Goal: Communication & Community: Answer question/provide support

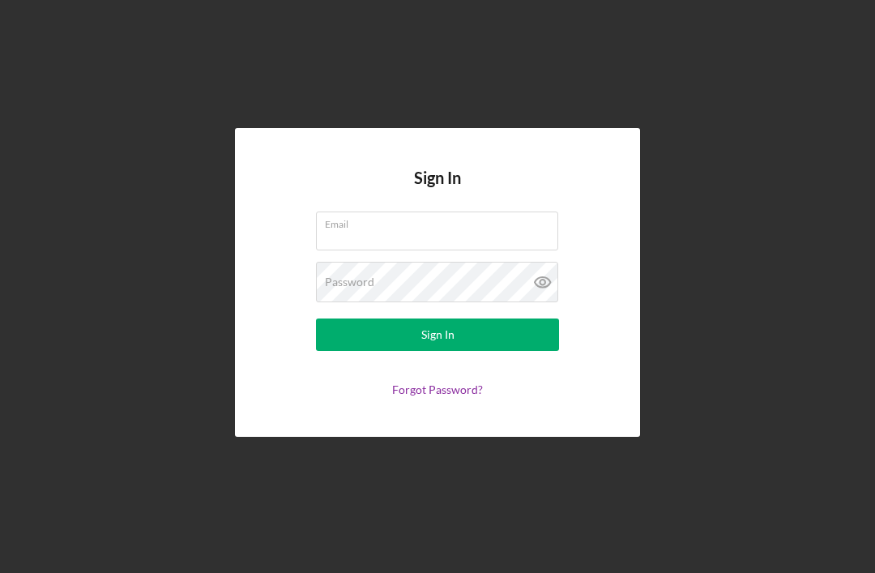
scroll to position [52, 0]
click at [424, 211] on input "Email" at bounding box center [437, 230] width 242 height 39
type input "[EMAIL_ADDRESS][DOMAIN_NAME]"
click at [438, 318] on button "Sign In" at bounding box center [437, 334] width 243 height 32
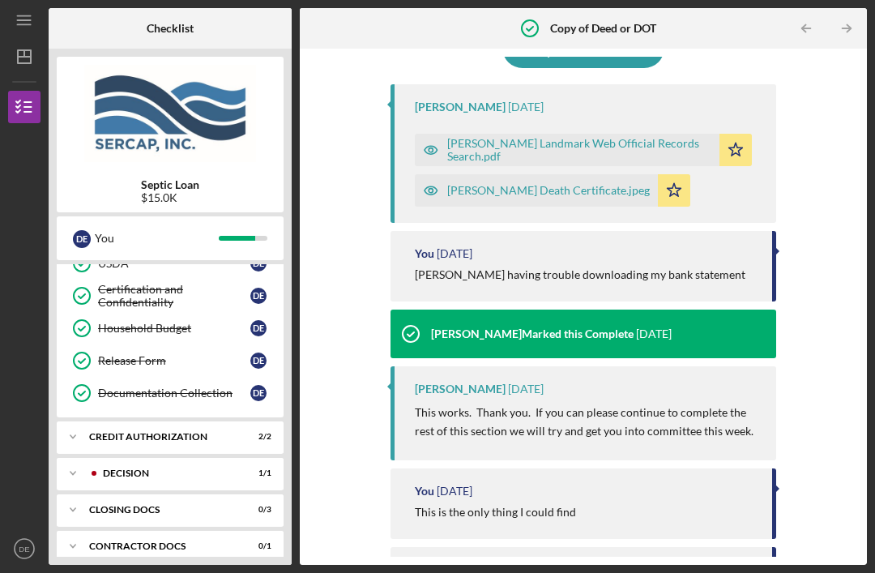
scroll to position [613, 0]
click at [133, 469] on div "Decision" at bounding box center [167, 474] width 128 height 10
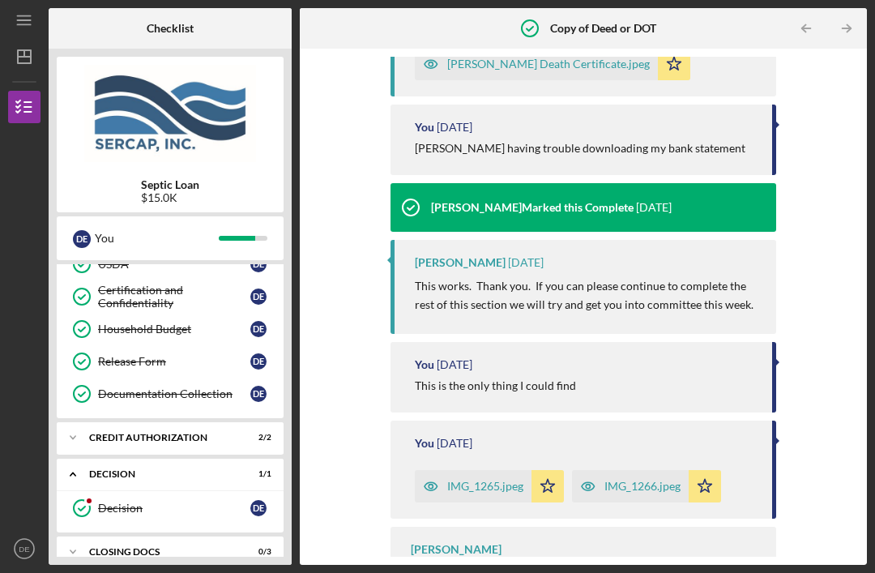
scroll to position [288, 0]
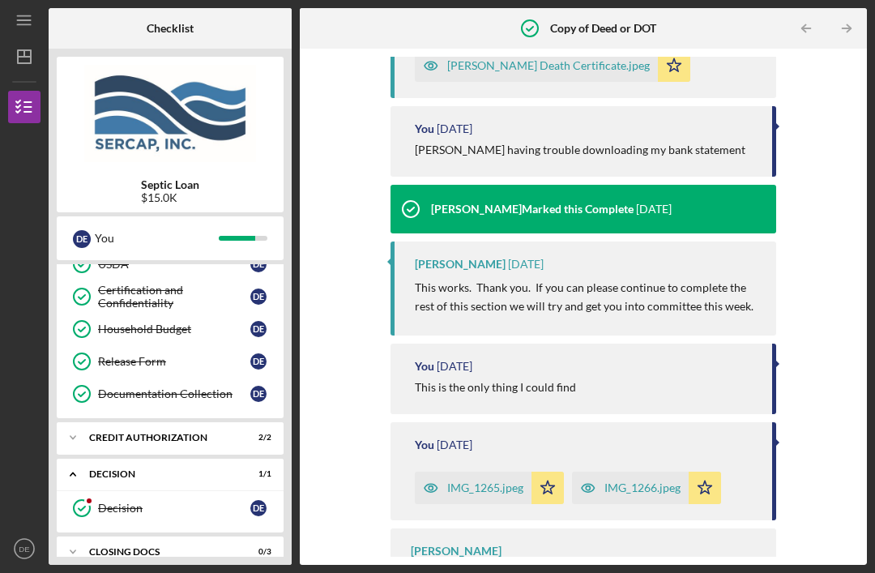
click at [143, 492] on link "Decision Decision D E" at bounding box center [170, 508] width 211 height 32
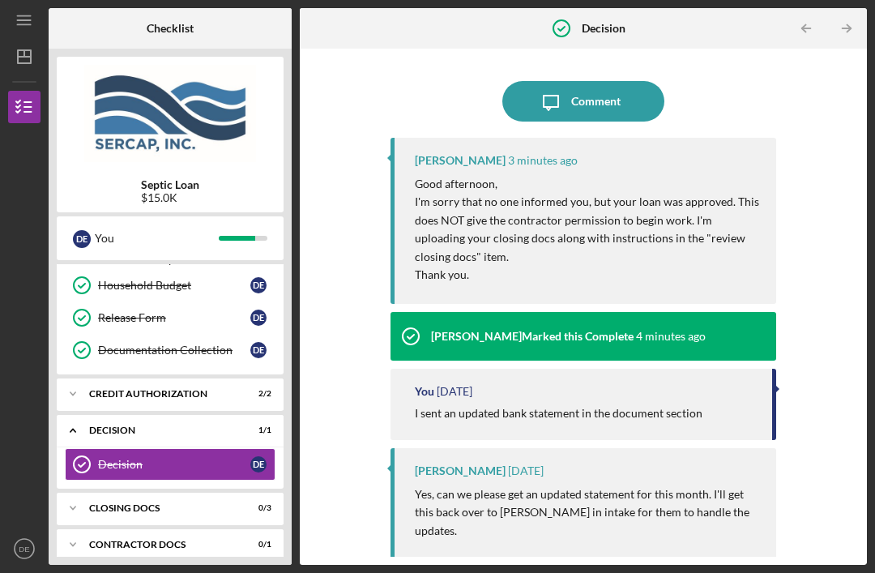
scroll to position [655, 0]
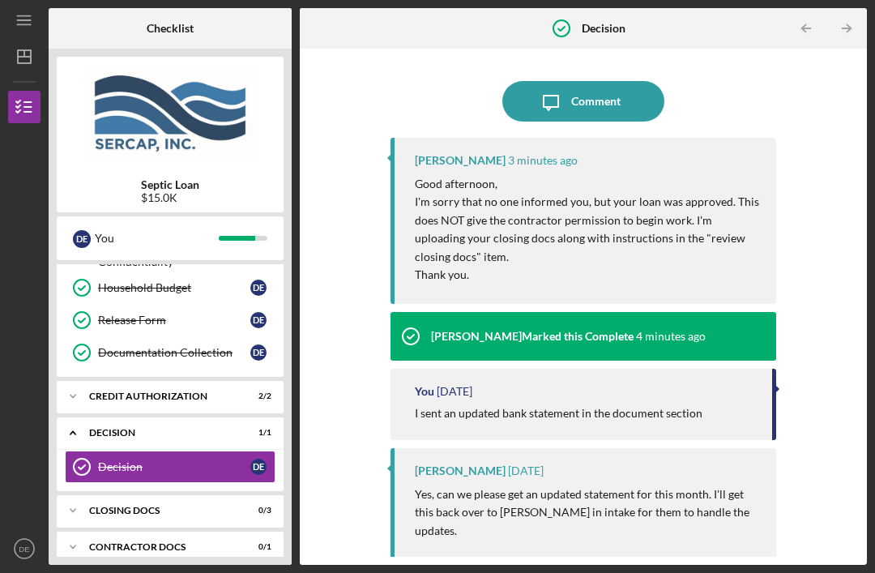
click at [188, 494] on div "Icon/Expander CLOSING DOCS 0 / 3" at bounding box center [170, 510] width 227 height 32
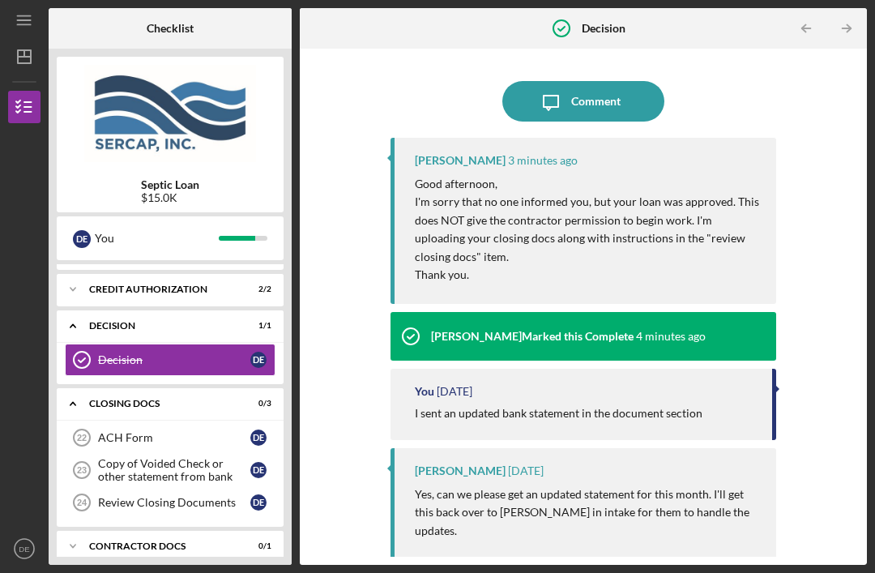
scroll to position [761, 0]
click at [88, 388] on icon "Icon/Expander" at bounding box center [73, 404] width 32 height 32
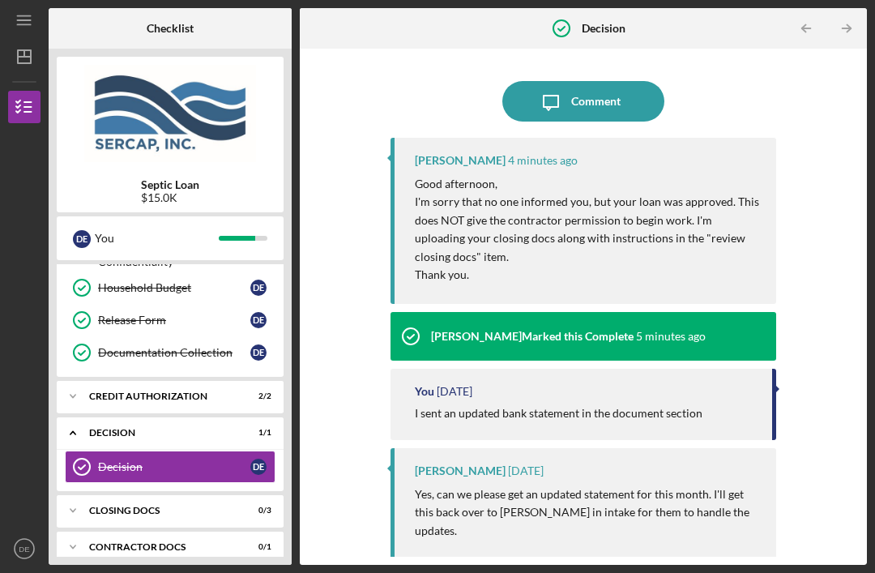
scroll to position [0, 0]
click at [597, 81] on div "Comment" at bounding box center [595, 101] width 49 height 41
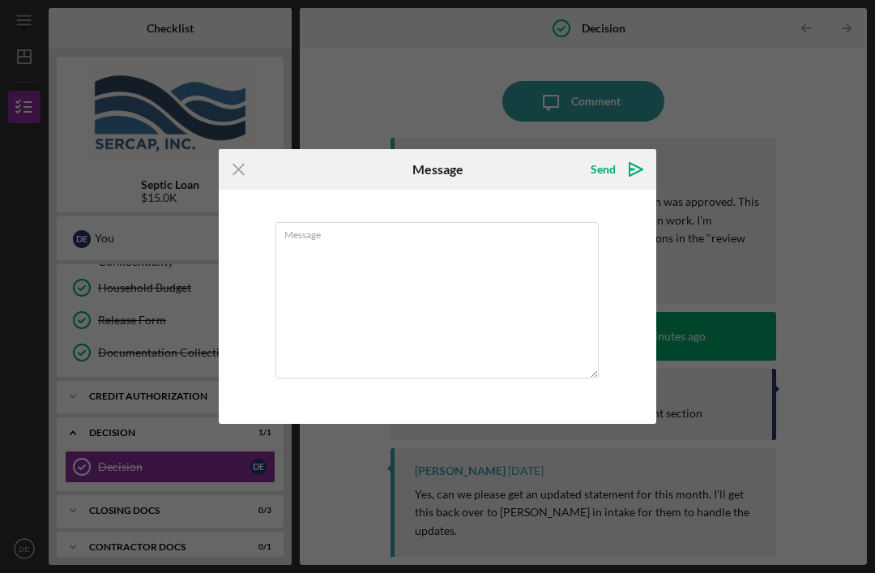
click at [351, 290] on textarea "Message" at bounding box center [436, 300] width 323 height 156
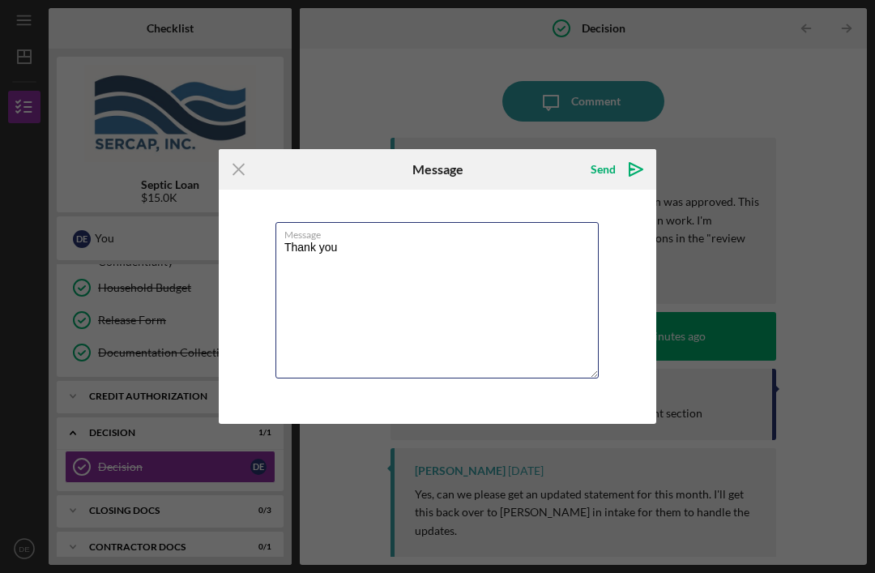
type textarea "Thank you"
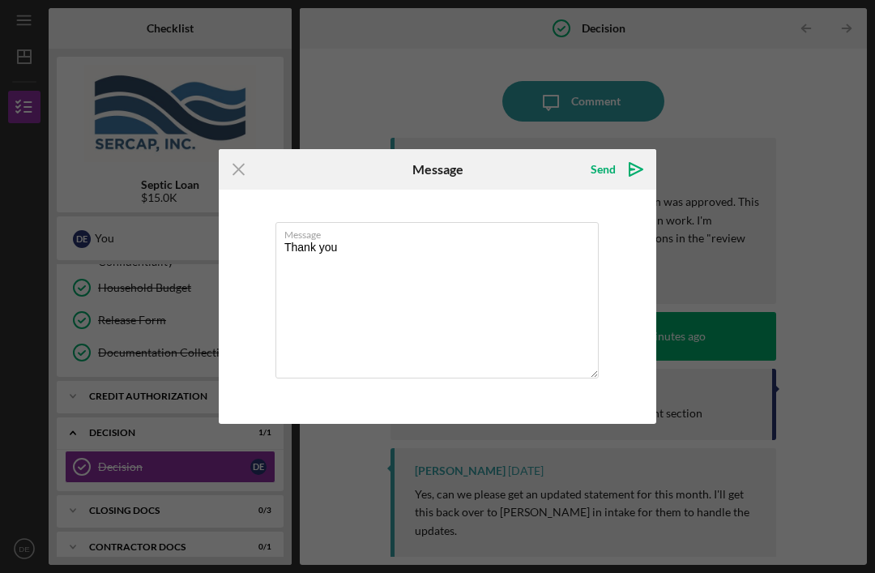
click at [609, 174] on div "Send" at bounding box center [603, 169] width 25 height 32
